Goal: Transaction & Acquisition: Purchase product/service

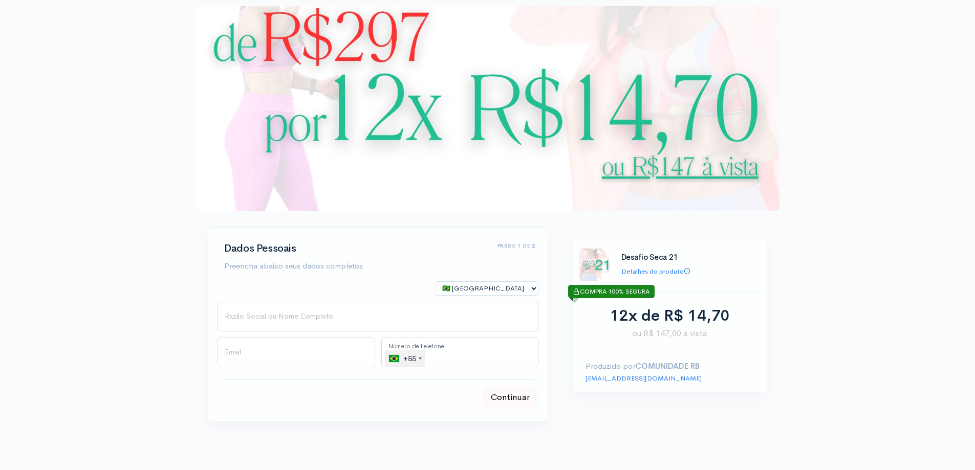
scroll to position [34, 0]
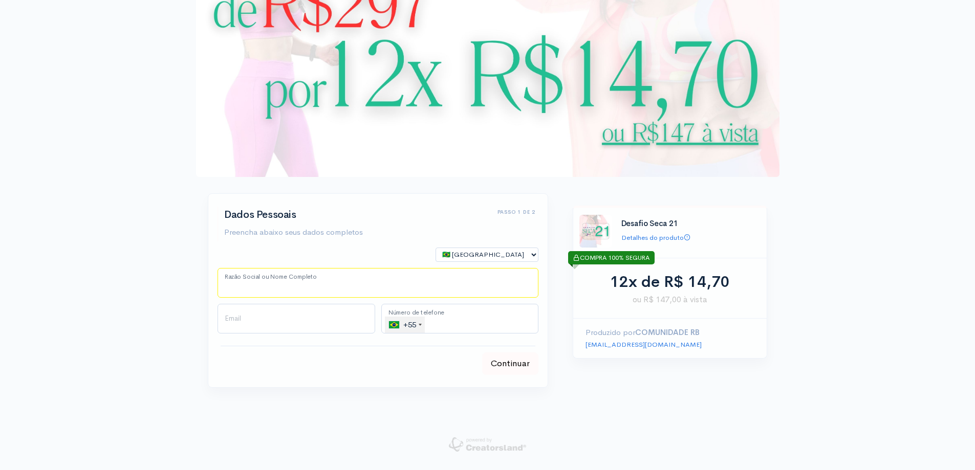
click at [372, 287] on input "Razão Social ou Nome Completo" at bounding box center [377, 283] width 321 height 30
type input "[PERSON_NAME]"
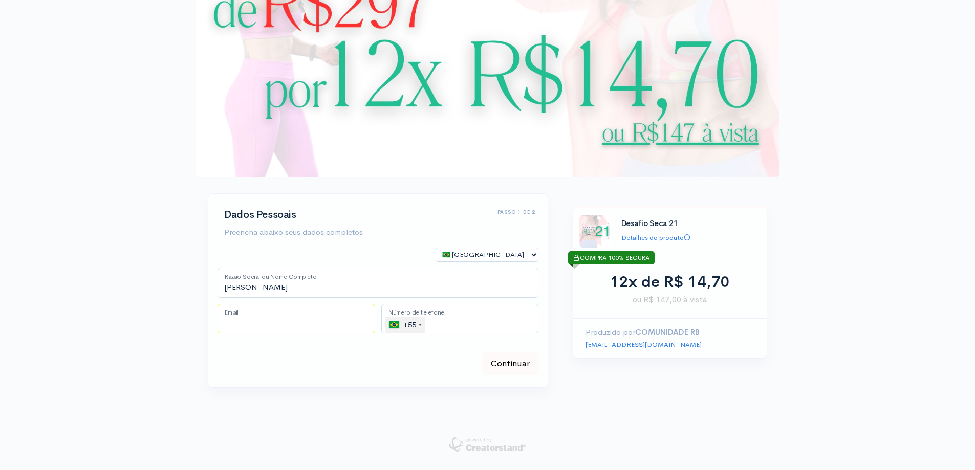
type input "[EMAIL_ADDRESS][DOMAIN_NAME]"
type input "[PHONE_NUMBER]"
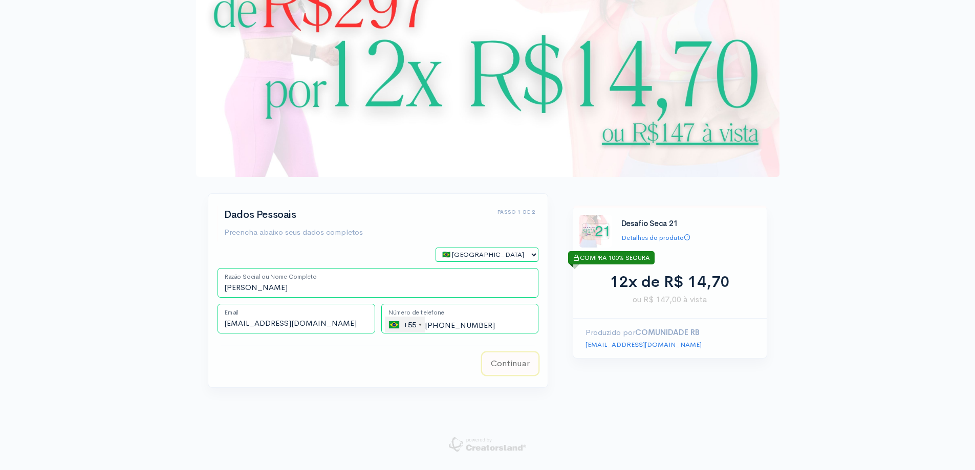
click at [510, 365] on button "Continuar" at bounding box center [510, 363] width 56 height 23
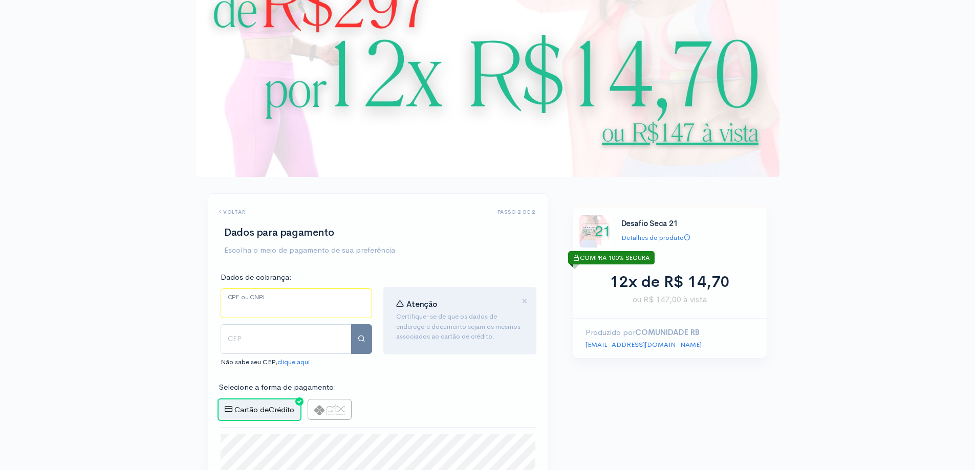
click at [314, 311] on input "CPF ou CNPJ" at bounding box center [295, 304] width 151 height 30
type input "1"
click at [284, 336] on input "CEP" at bounding box center [285, 339] width 131 height 30
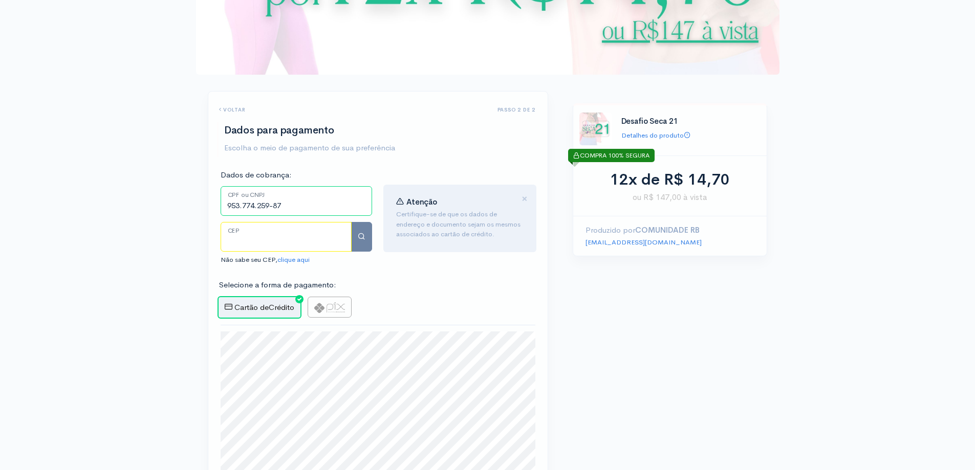
scroll to position [238, 0]
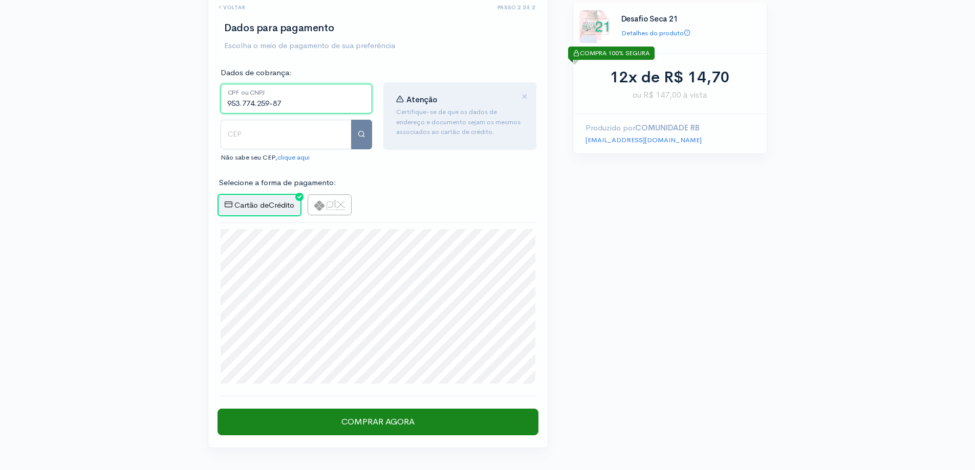
drag, startPoint x: 303, startPoint y: 105, endPoint x: 158, endPoint y: 105, distance: 145.3
click at [168, 105] on div "step 1 step 1 Passo 1 de 2 Dados Pessoais Preencha abaixo seus dados completos …" at bounding box center [487, 146] width 975 height 768
type input "114.043.359-86"
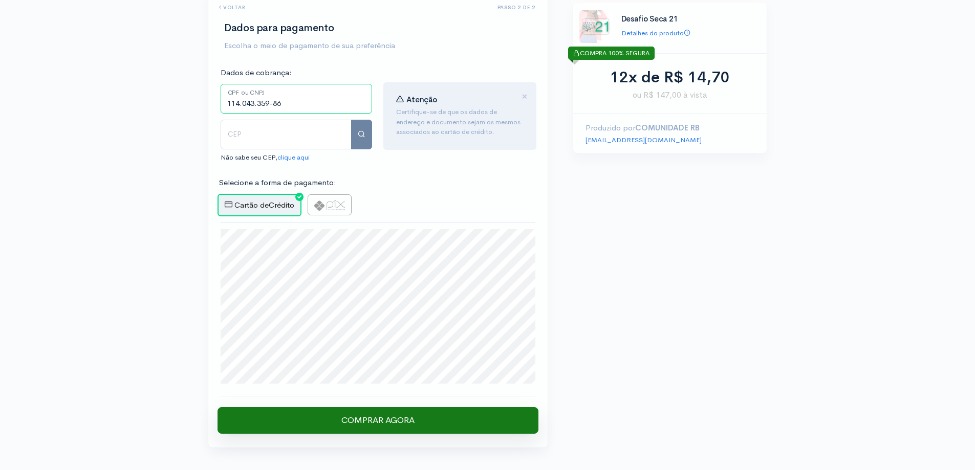
click at [415, 424] on input "Comprar Agora" at bounding box center [377, 420] width 321 height 27
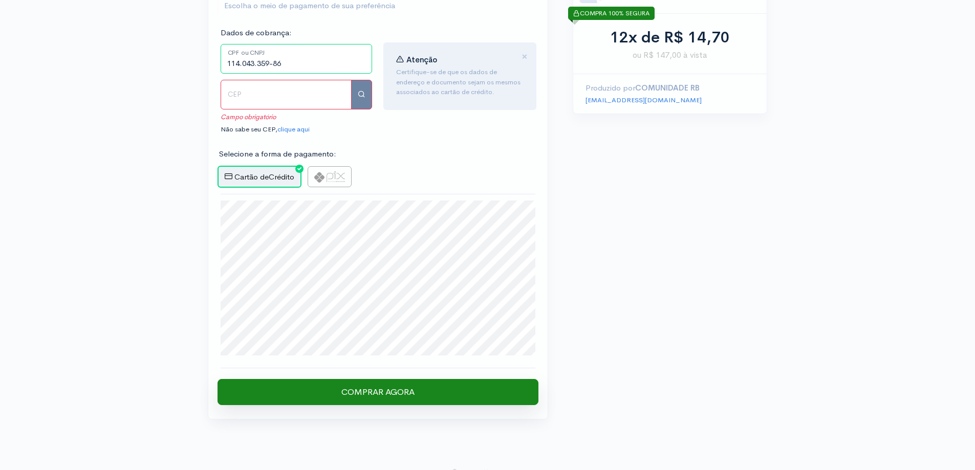
scroll to position [281, 0]
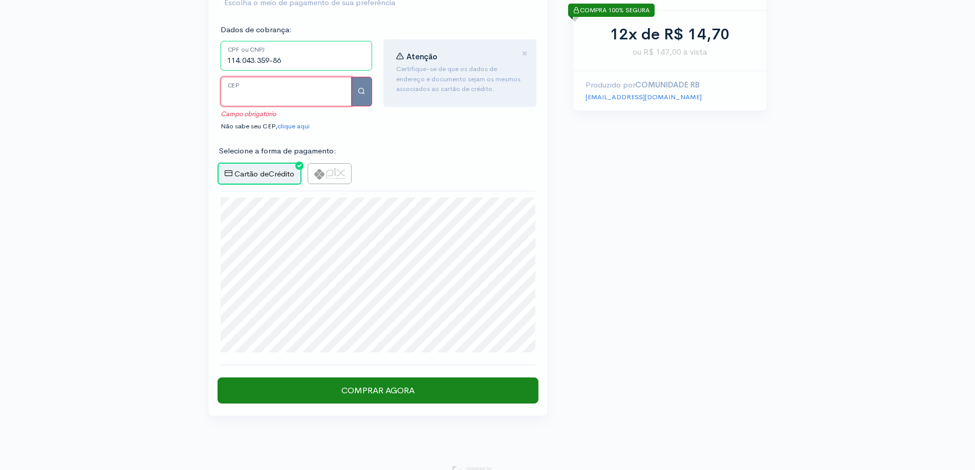
click at [315, 84] on input "CEP" at bounding box center [285, 92] width 131 height 30
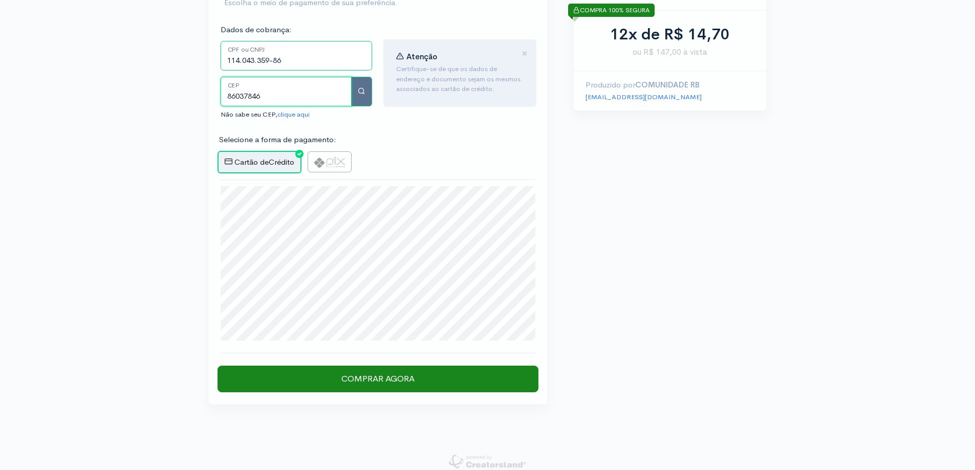
type input "86037846"
click at [364, 91] on button "button" at bounding box center [361, 92] width 21 height 30
type input "86037846"
type input "Rua [PERSON_NAME]"
type input "Loteamento [GEOGRAPHIC_DATA]"
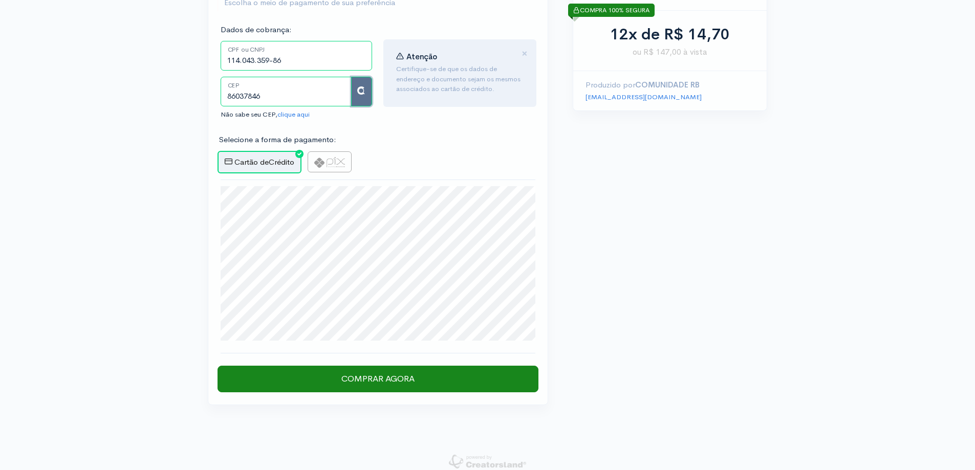
type input "Londrina"
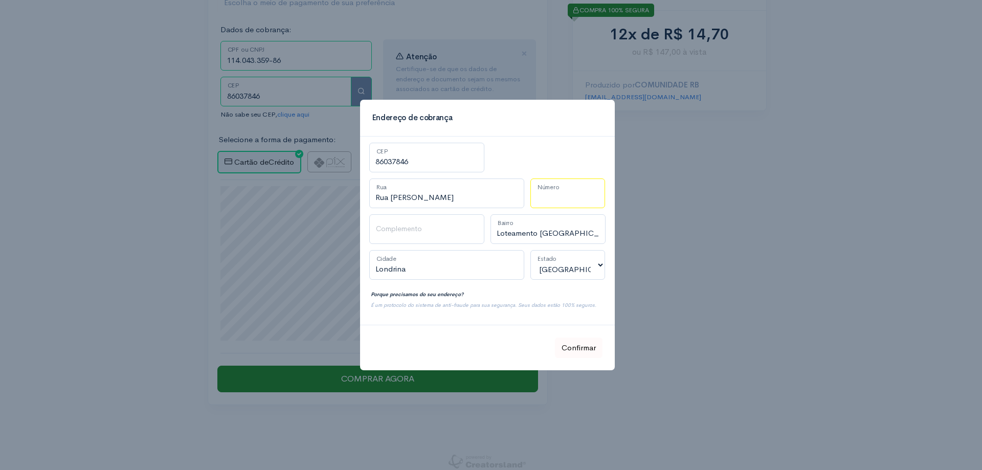
click at [583, 184] on input "Número" at bounding box center [567, 194] width 75 height 30
type input "21"
click at [582, 348] on button "Confirmar" at bounding box center [579, 348] width 48 height 21
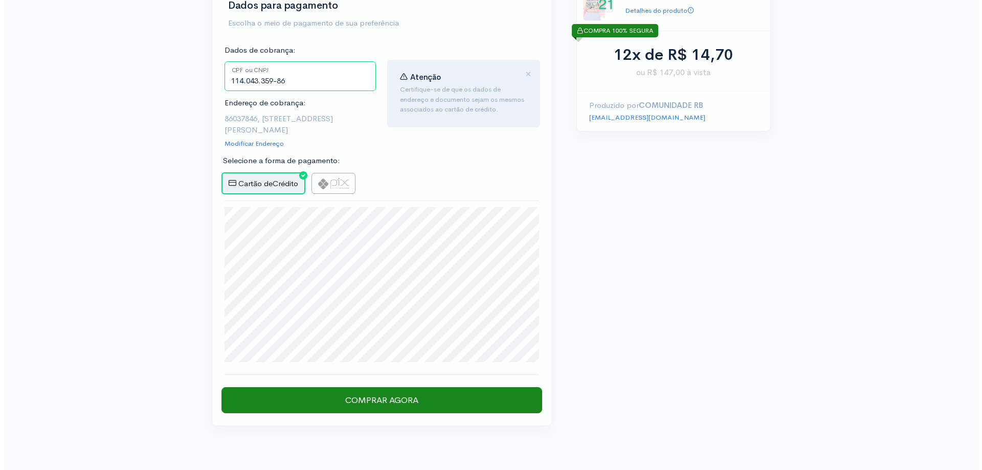
scroll to position [299, 0]
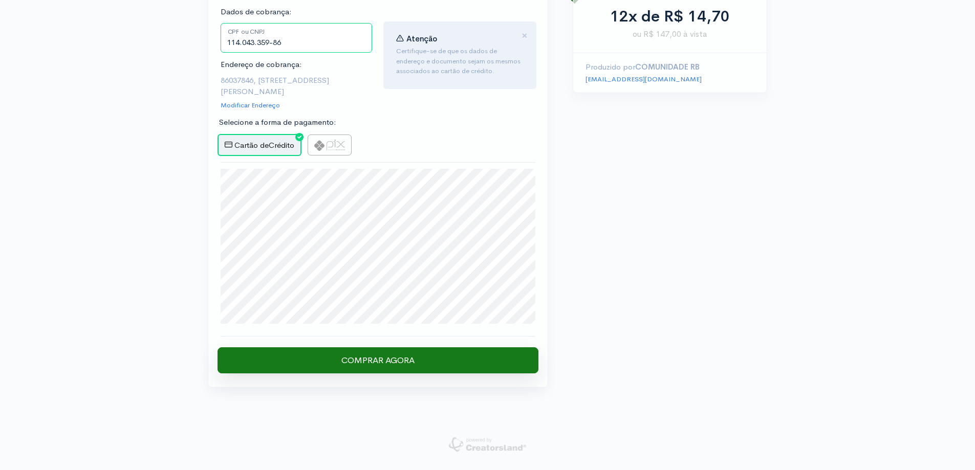
click at [404, 360] on input "Comprar Agora" at bounding box center [377, 360] width 321 height 27
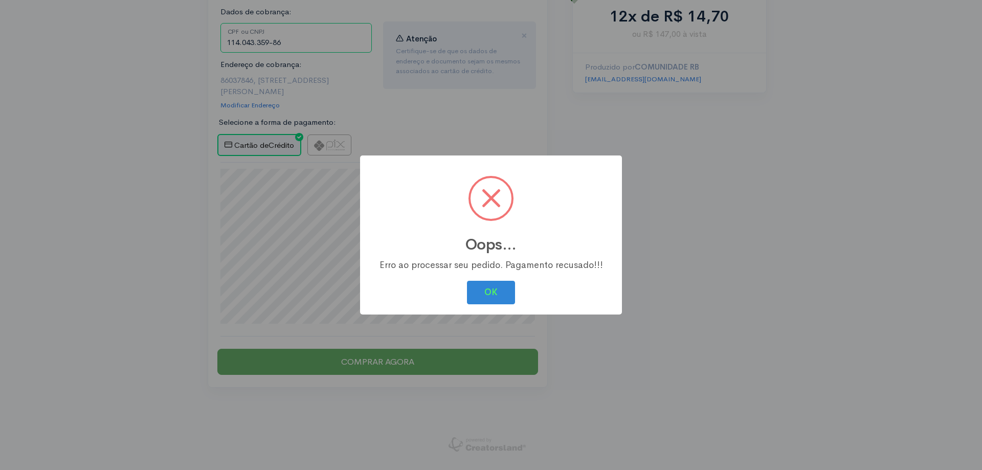
click at [690, 302] on div "? ! i Oops... × Erro ao processar seu pedido. Pagamento recusado!!! OK Cancel" at bounding box center [491, 235] width 982 height 470
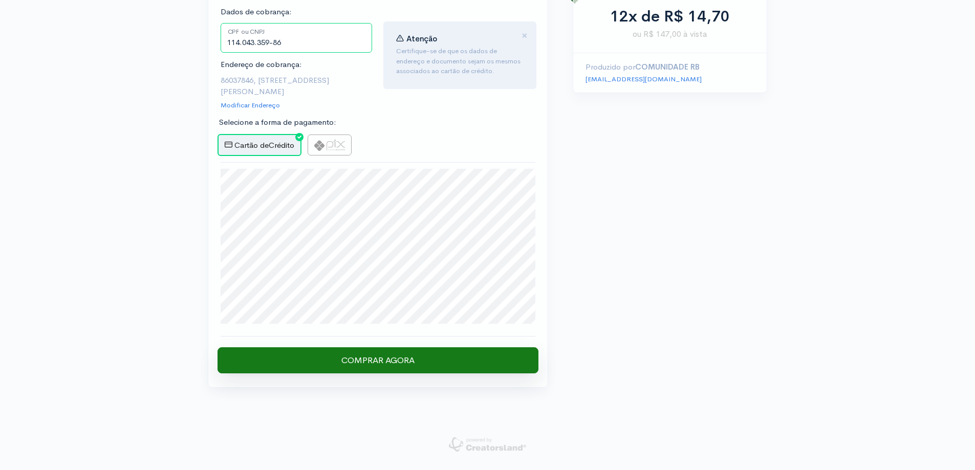
click at [323, 361] on input "Comprar Agora" at bounding box center [377, 360] width 321 height 27
